Goal: Task Accomplishment & Management: Use online tool/utility

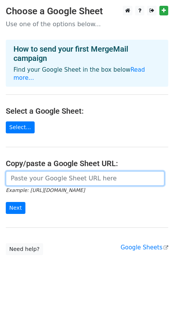
click at [27, 171] on input "url" at bounding box center [85, 178] width 159 height 15
paste input "https://docs.google.com/spreadsheets/d/1CUVEHEqngsWy3lwT22GhM8M0xfaLfr2CNz1_Fjs…"
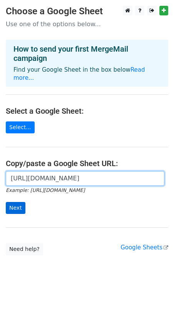
type input "https://docs.google.com/spreadsheets/d/1CUVEHEqngsWy3lwT22GhM8M0xfaLfr2CNz1_Fjs…"
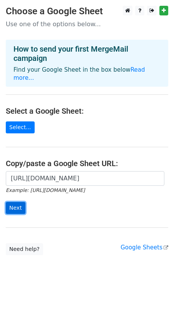
scroll to position [0, 0]
click at [16, 202] on input "Next" at bounding box center [16, 208] width 20 height 12
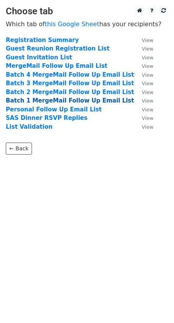
click at [25, 99] on strong "Batch 1 MergeMail Follow Up Email List" at bounding box center [70, 100] width 128 height 7
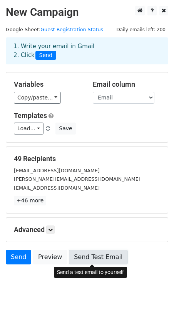
click at [97, 255] on link "Send Test Email" at bounding box center [98, 257] width 59 height 15
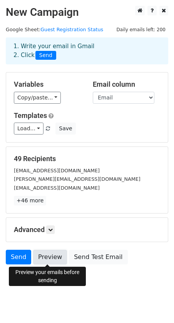
click at [48, 254] on link "Preview" at bounding box center [50, 257] width 34 height 15
click at [52, 256] on link "Preview" at bounding box center [50, 257] width 34 height 15
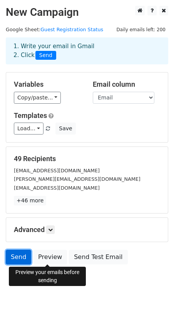
click at [18, 258] on link "Send" at bounding box center [18, 257] width 25 height 15
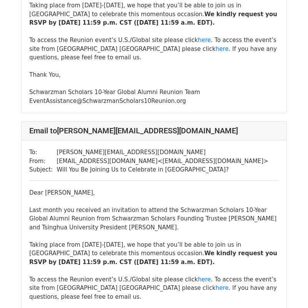
scroll to position [163, 0]
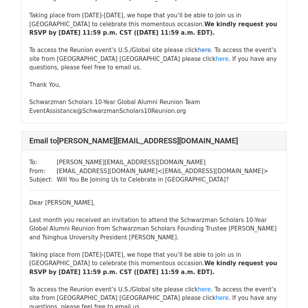
click at [198, 54] on link "here" at bounding box center [204, 50] width 13 height 7
click at [216, 62] on link "here" at bounding box center [222, 59] width 13 height 7
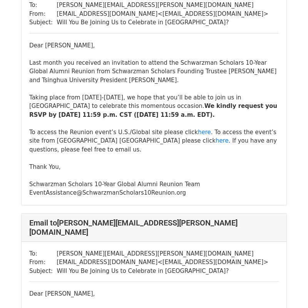
scroll to position [10217, 0]
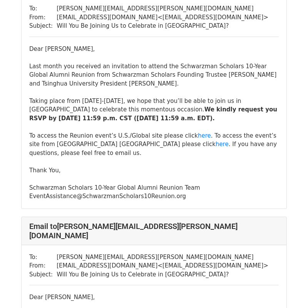
click at [249, 261] on td "eventassistance@schwarzmanscholars10reunion.org < eventassistance@schwarzmansch…" at bounding box center [163, 265] width 212 height 9
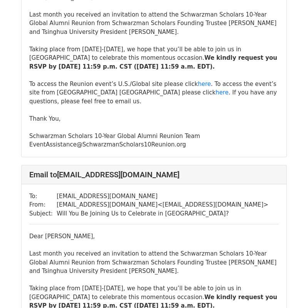
scroll to position [373, 0]
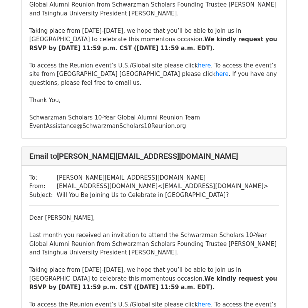
scroll to position [9332, 0]
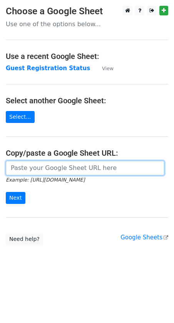
click at [42, 168] on input "url" at bounding box center [85, 168] width 159 height 15
paste input "[URL][DOMAIN_NAME]"
type input "[URL][DOMAIN_NAME]"
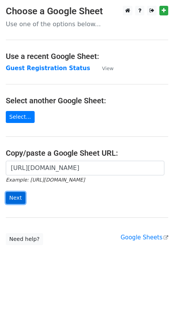
scroll to position [0, 0]
click at [19, 197] on input "Next" at bounding box center [16, 198] width 20 height 12
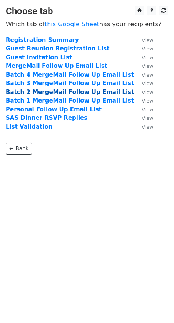
click at [27, 90] on strong "Batch 2 MergeMail Follow Up Email List" at bounding box center [70, 92] width 128 height 7
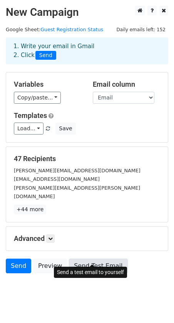
click at [95, 259] on link "Send Test Email" at bounding box center [98, 266] width 59 height 15
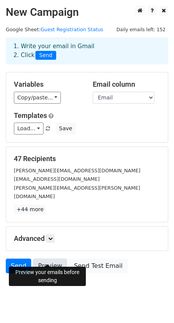
click at [46, 259] on link "Preview" at bounding box center [50, 266] width 34 height 15
click at [19, 259] on link "Send" at bounding box center [18, 266] width 25 height 15
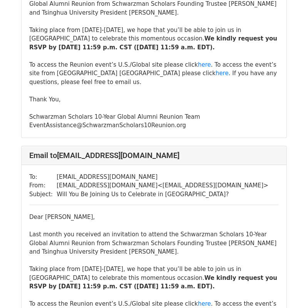
scroll to position [11052, 0]
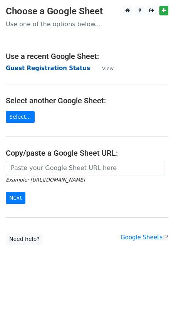
click at [48, 67] on strong "Guest Registration Status" at bounding box center [48, 68] width 84 height 7
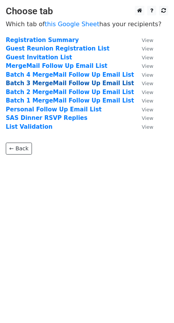
click at [47, 84] on strong "Batch 3 MergeMail Follow Up Email List" at bounding box center [70, 83] width 128 height 7
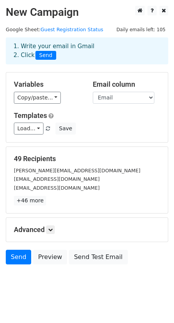
click at [151, 244] on form "Variables Copy/paste... {{First Name}} {{Last Name}} {{MC First Name}} {{MC Las…" at bounding box center [87, 170] width 163 height 196
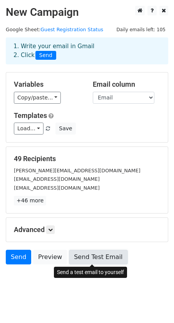
click at [90, 259] on link "Send Test Email" at bounding box center [98, 257] width 59 height 15
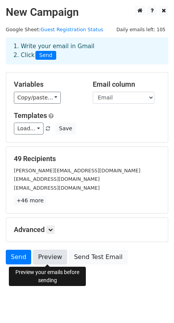
click at [54, 260] on link "Preview" at bounding box center [50, 257] width 34 height 15
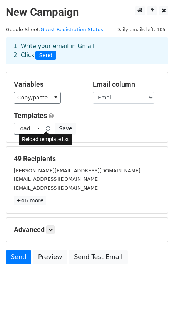
click at [46, 126] on span at bounding box center [48, 128] width 4 height 5
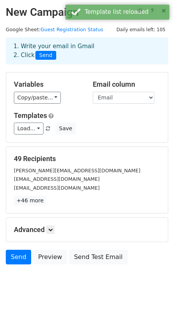
click at [103, 133] on div "Load... No templates saved Save" at bounding box center [87, 129] width 158 height 12
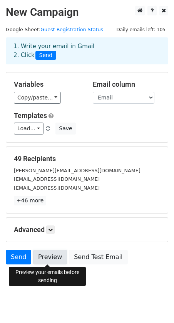
click at [51, 258] on link "Preview" at bounding box center [50, 257] width 34 height 15
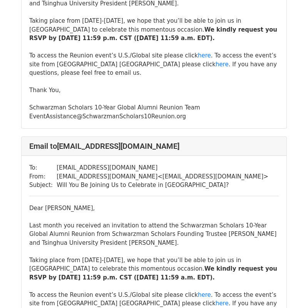
scroll to position [11032, 0]
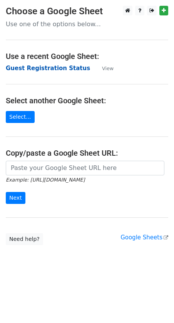
click at [39, 67] on strong "Guest Registration Status" at bounding box center [48, 68] width 84 height 7
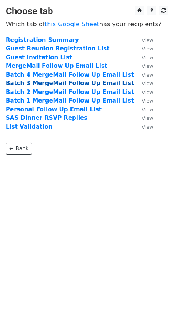
click at [38, 82] on strong "Batch 3 MergeMail Follow Up Email List" at bounding box center [70, 83] width 128 height 7
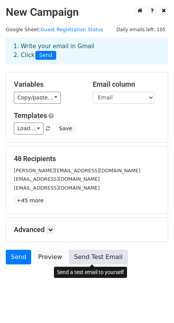
click at [97, 257] on link "Send Test Email" at bounding box center [98, 257] width 59 height 15
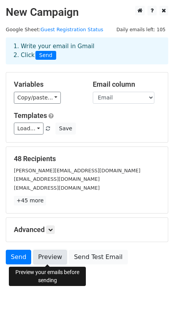
click at [46, 254] on link "Preview" at bounding box center [50, 257] width 34 height 15
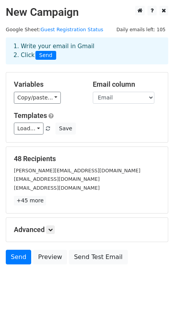
click at [92, 234] on div "Advanced Tracking Track Opens UTM Codes Track Clicks Filters Only include sprea…" at bounding box center [87, 230] width 162 height 24
click at [52, 227] on icon at bounding box center [50, 229] width 5 height 5
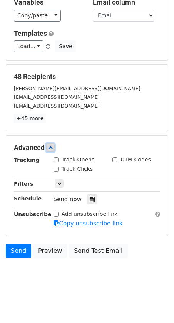
scroll to position [83, 0]
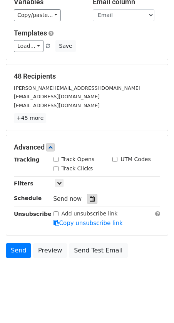
click at [90, 198] on icon at bounding box center [92, 198] width 5 height 5
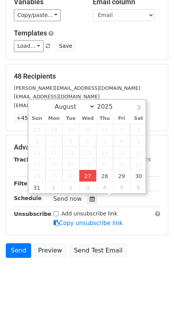
type input "2025-08-27 14:29"
type input "02"
type input "29"
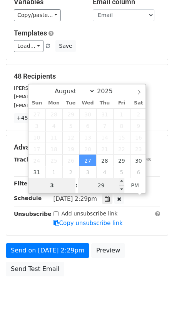
type input "3"
type input "2025-08-27 15:29"
type input "03"
click at [111, 183] on input "29" at bounding box center [101, 185] width 47 height 15
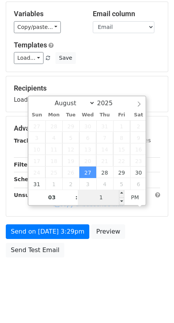
type input "15"
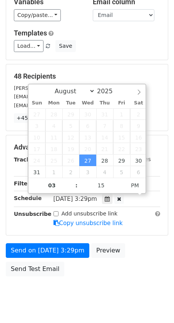
type input "2025-08-27 15:15"
click at [139, 261] on div "Send on Aug 27 at 3:29pm Preview Send Test Email" at bounding box center [87, 261] width 174 height 37
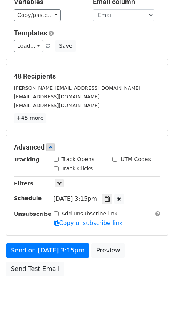
click at [55, 213] on input "Add unsubscribe link" at bounding box center [56, 213] width 5 height 5
checkbox input "true"
click at [109, 276] on div "Send on Aug 27 at 3:15pm Preview Send Test Email" at bounding box center [87, 261] width 174 height 37
click at [55, 160] on input "Track Opens" at bounding box center [56, 159] width 5 height 5
checkbox input "true"
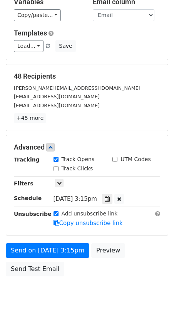
click at [96, 269] on div "Send on Aug 27 at 3:15pm Preview Send Test Email" at bounding box center [87, 261] width 174 height 37
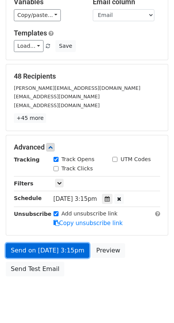
click at [59, 248] on link "Send on Aug 27 at 3:15pm" at bounding box center [48, 250] width 84 height 15
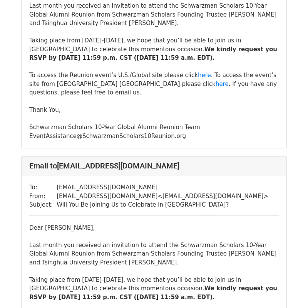
scroll to position [11291, 0]
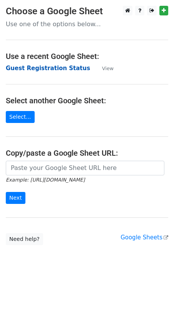
click at [35, 70] on strong "Guest Registration Status" at bounding box center [48, 68] width 84 height 7
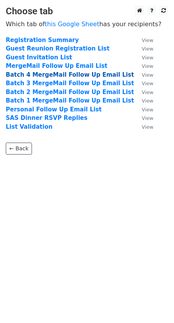
click at [38, 76] on strong "Batch 4 MergeMail Follow Up Email List" at bounding box center [70, 74] width 128 height 7
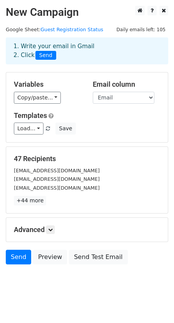
click at [83, 286] on body "New Campaign Daily emails left: 105 Google Sheet: Guest Registration Status 1. …" at bounding box center [87, 152] width 174 height 293
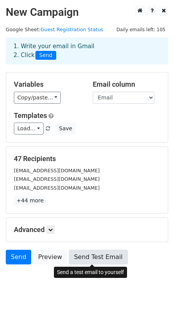
click at [92, 259] on link "Send Test Email" at bounding box center [98, 257] width 59 height 15
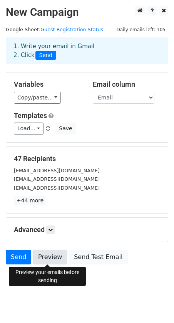
click at [45, 260] on link "Preview" at bounding box center [50, 257] width 34 height 15
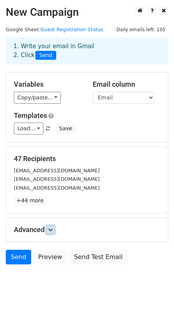
click at [55, 229] on link at bounding box center [50, 230] width 8 height 8
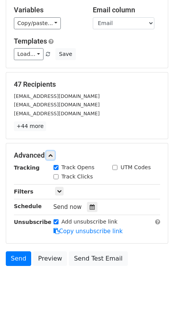
scroll to position [83, 0]
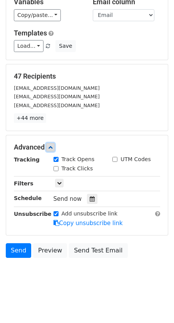
click at [52, 147] on icon at bounding box center [50, 147] width 5 height 5
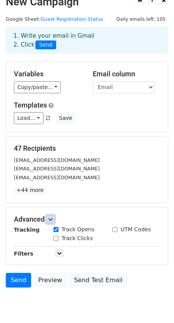
scroll to position [7, 0]
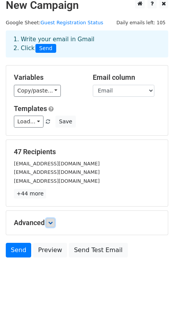
click at [53, 222] on icon at bounding box center [50, 223] width 5 height 5
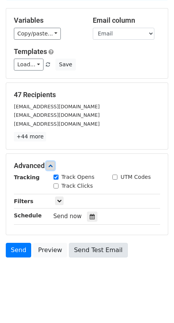
scroll to position [83, 0]
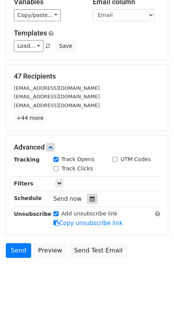
click at [90, 199] on icon at bounding box center [92, 198] width 5 height 5
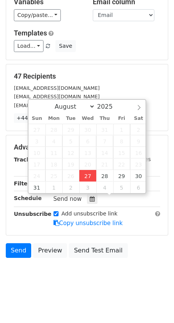
type input "2025-08-27 14:32"
type input "02"
type input "32"
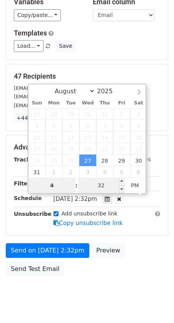
type input "4"
type input "2025-08-27 16:32"
type input "04"
click at [109, 185] on input "32" at bounding box center [101, 185] width 47 height 15
type input "15"
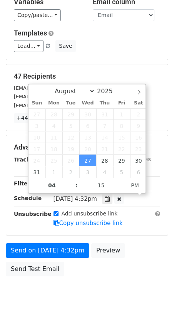
type input "2025-08-27 16:15"
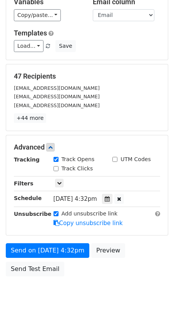
click at [121, 270] on div "Send on Aug 27 at 4:32pm Preview Send Test Email" at bounding box center [87, 261] width 174 height 37
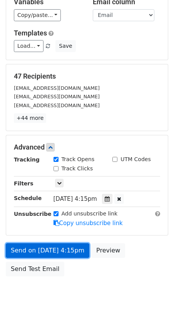
click at [70, 252] on link "Send on Aug 27 at 4:15pm" at bounding box center [48, 250] width 84 height 15
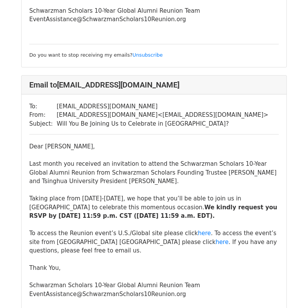
scroll to position [297, 0]
